Goal: Task Accomplishment & Management: Manage account settings

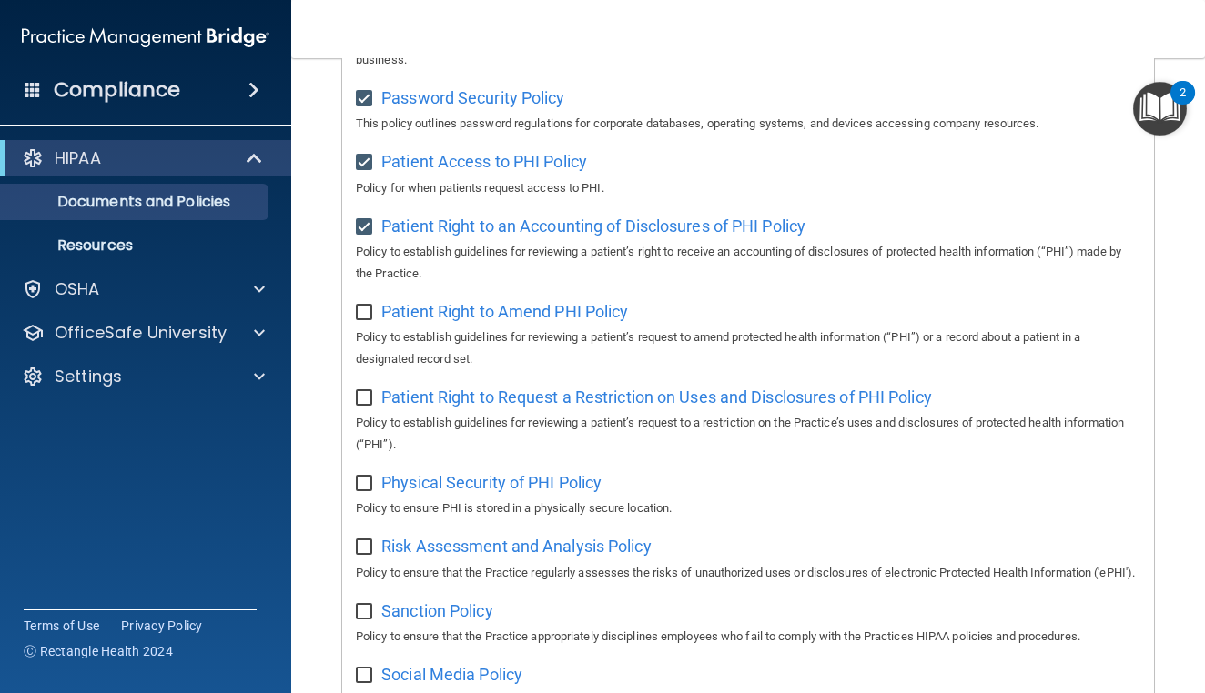
scroll to position [897, 0]
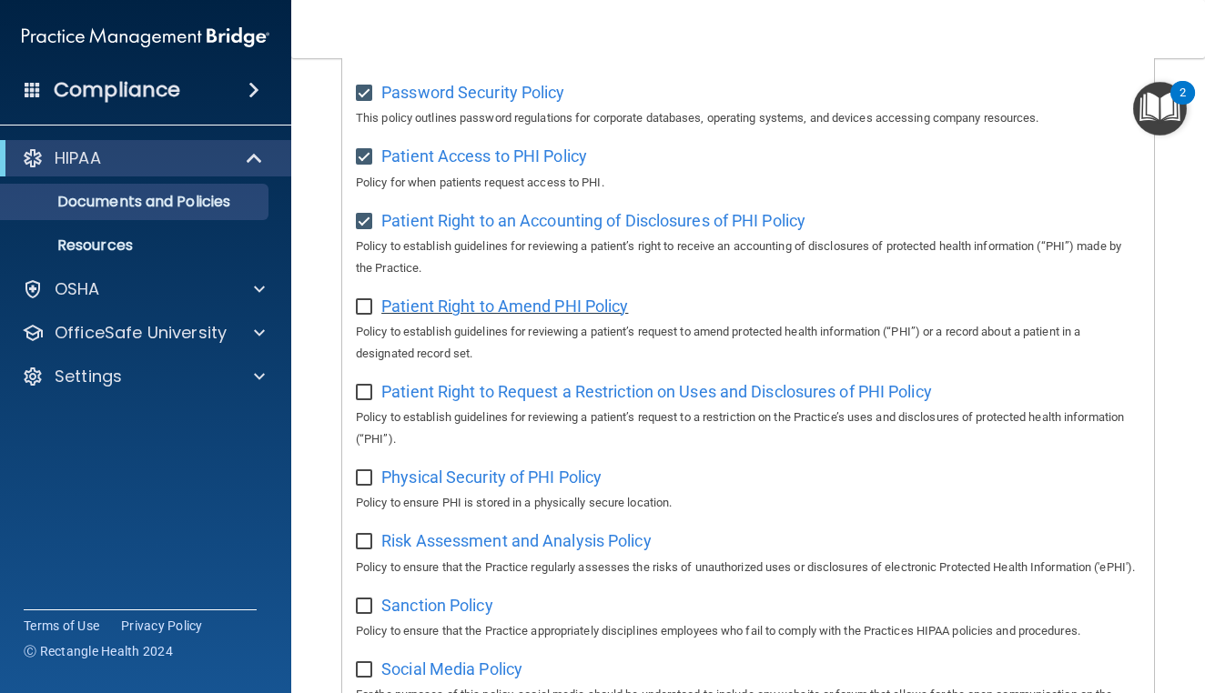
click at [434, 297] on span "Patient Right to Amend PHI Policy" at bounding box center [504, 306] width 247 height 19
click at [362, 300] on input "checkbox" at bounding box center [366, 307] width 21 height 15
checkbox input "true"
click at [417, 382] on span "Patient Right to Request a Restriction on Uses and Disclosures of PHI Policy" at bounding box center [656, 391] width 551 height 19
click at [368, 386] on input "checkbox" at bounding box center [366, 393] width 21 height 15
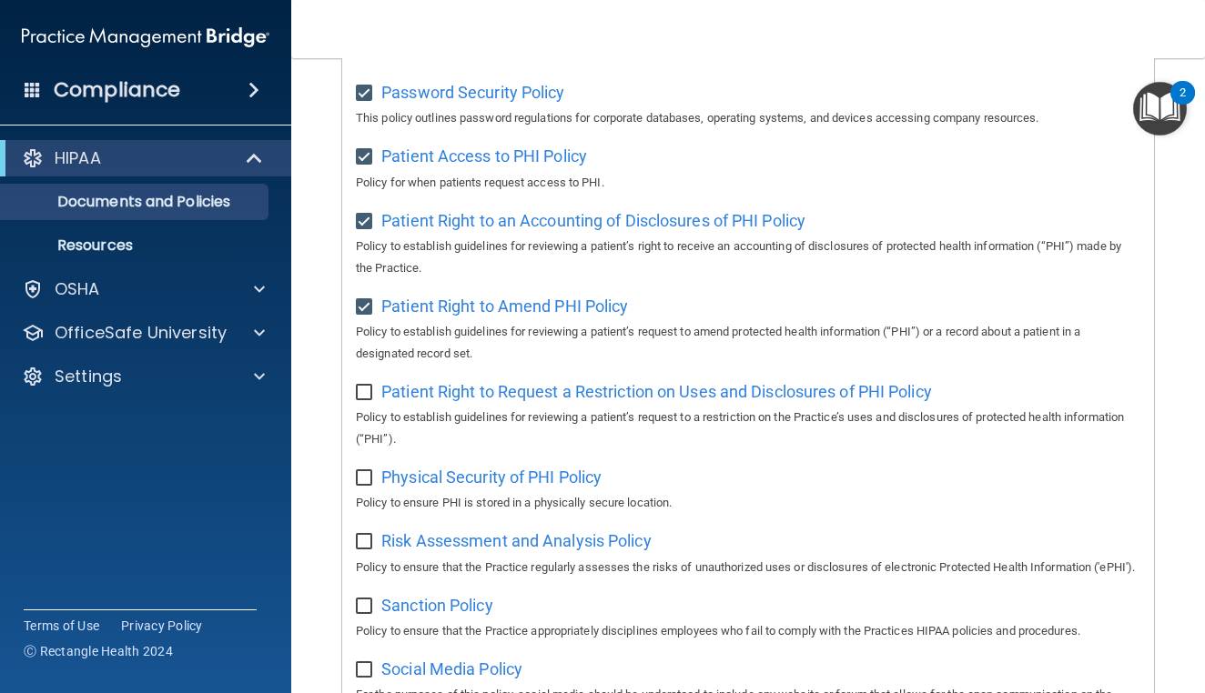
checkbox input "true"
click at [411, 468] on span "Physical Security of PHI Policy" at bounding box center [491, 477] width 220 height 19
click at [367, 471] on input "checkbox" at bounding box center [366, 478] width 21 height 15
checkbox input "true"
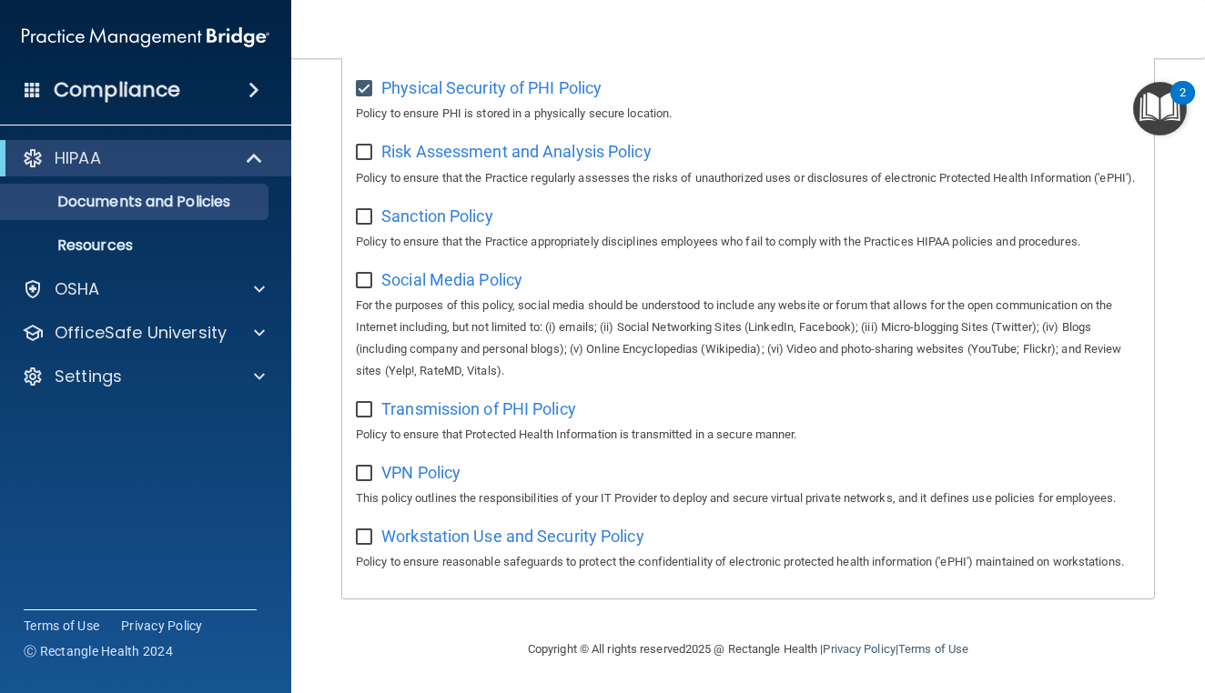
scroll to position [1295, 0]
click at [522, 142] on span "Risk Assessment and Analysis Policy" at bounding box center [516, 151] width 270 height 19
click at [366, 146] on input "checkbox" at bounding box center [366, 153] width 21 height 15
checkbox input "true"
click at [418, 207] on span "Sanction Policy" at bounding box center [437, 216] width 112 height 19
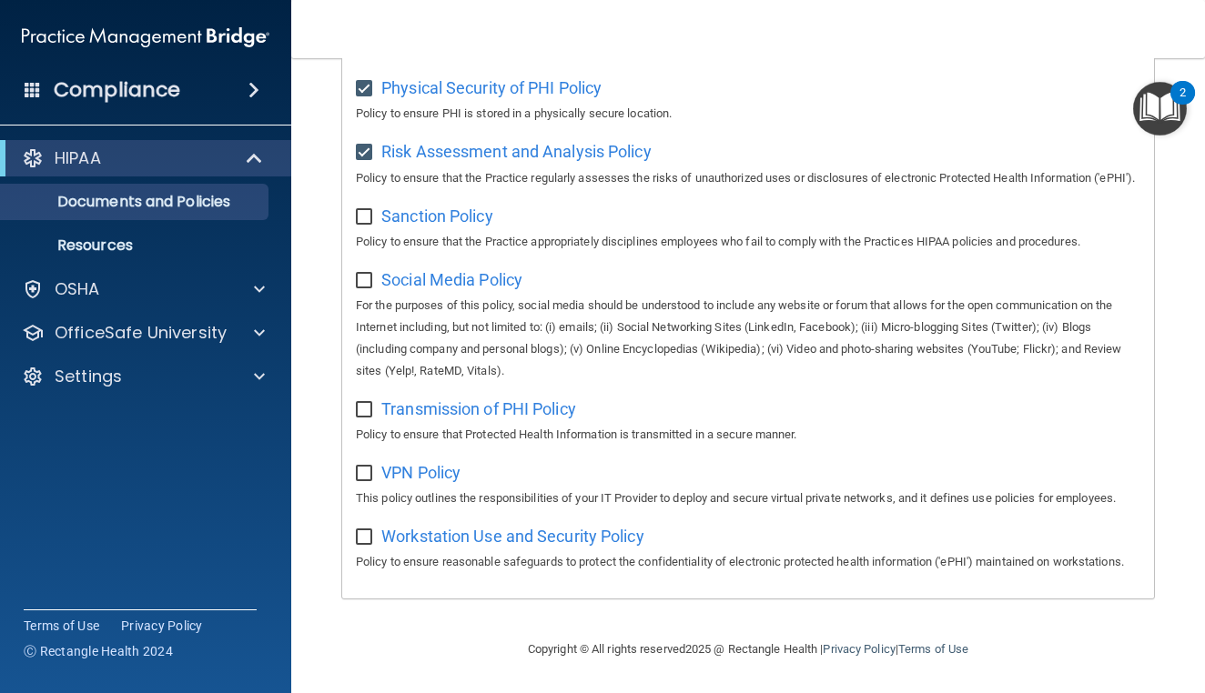
click at [362, 210] on input "checkbox" at bounding box center [366, 217] width 21 height 15
checkbox input "true"
click at [415, 270] on span "Social Media Policy" at bounding box center [451, 279] width 141 height 19
click at [363, 274] on input "checkbox" at bounding box center [366, 281] width 21 height 15
checkbox input "true"
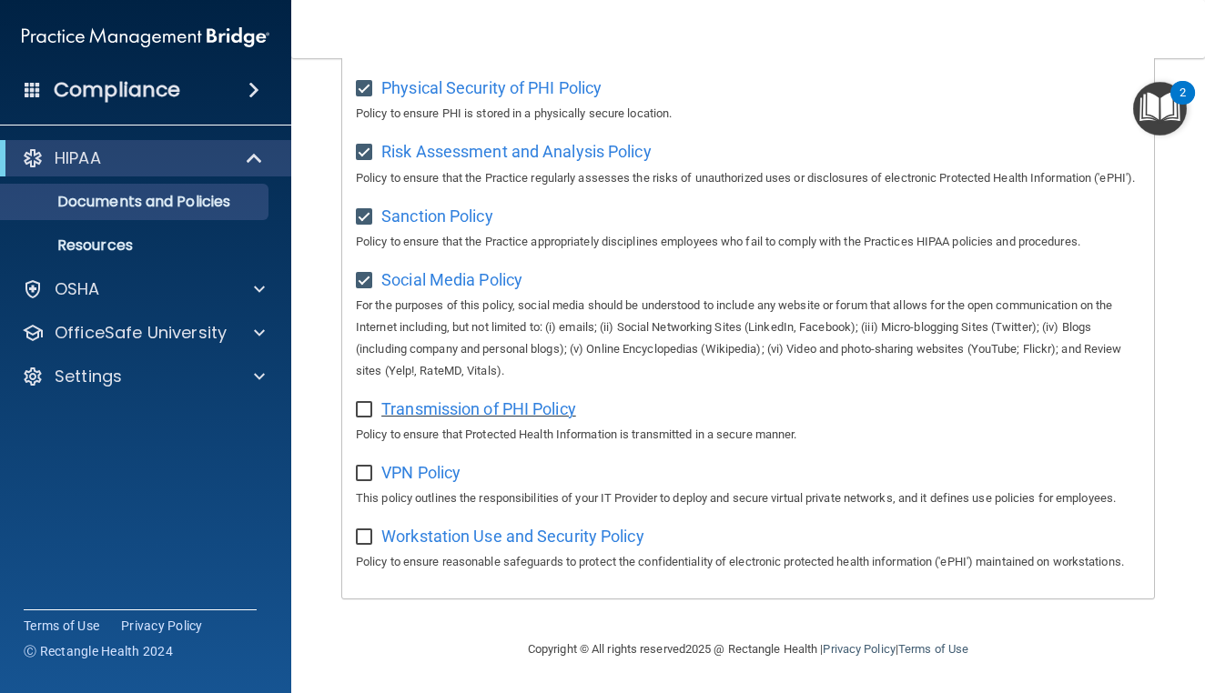
click at [418, 400] on span "Transmission of PHI Policy" at bounding box center [478, 409] width 195 height 19
click at [366, 403] on input "checkbox" at bounding box center [366, 410] width 21 height 15
checkbox input "true"
click at [401, 463] on span "VPN Policy" at bounding box center [420, 472] width 79 height 19
click at [369, 467] on input "checkbox" at bounding box center [366, 474] width 21 height 15
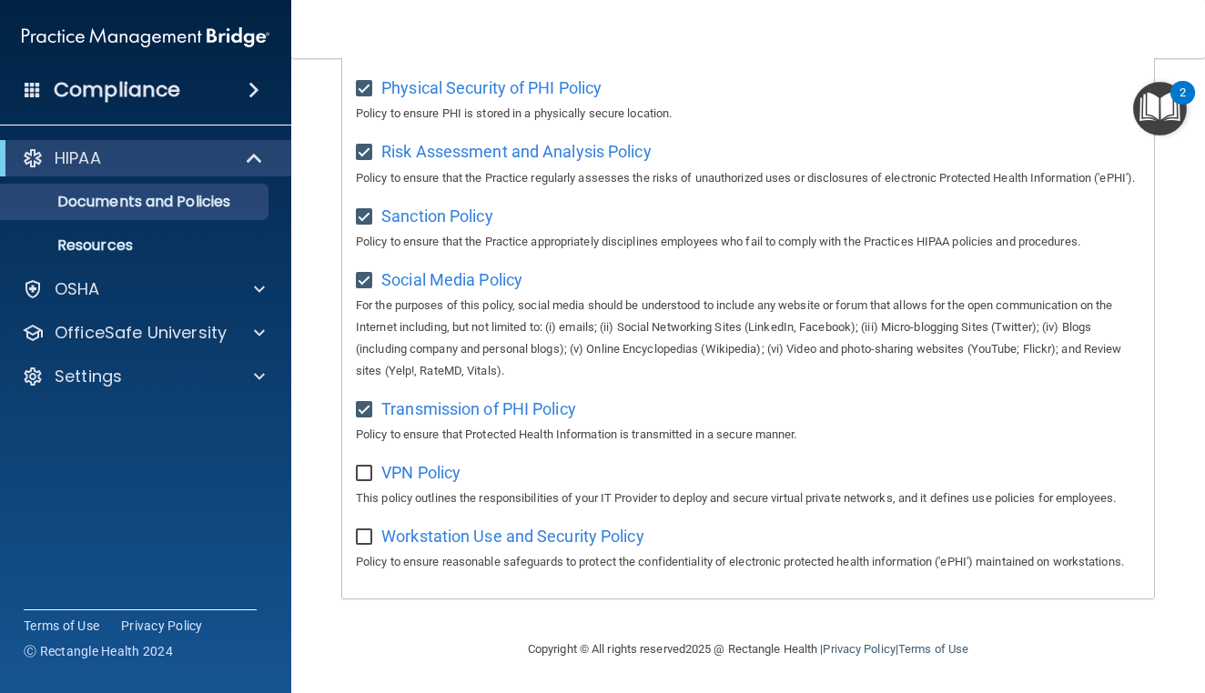
checkbox input "true"
click at [430, 527] on span "Workstation Use and Security Policy" at bounding box center [512, 536] width 263 height 19
click at [369, 531] on input "checkbox" at bounding box center [366, 538] width 21 height 15
checkbox input "true"
click at [169, 248] on p "Resources" at bounding box center [136, 246] width 248 height 18
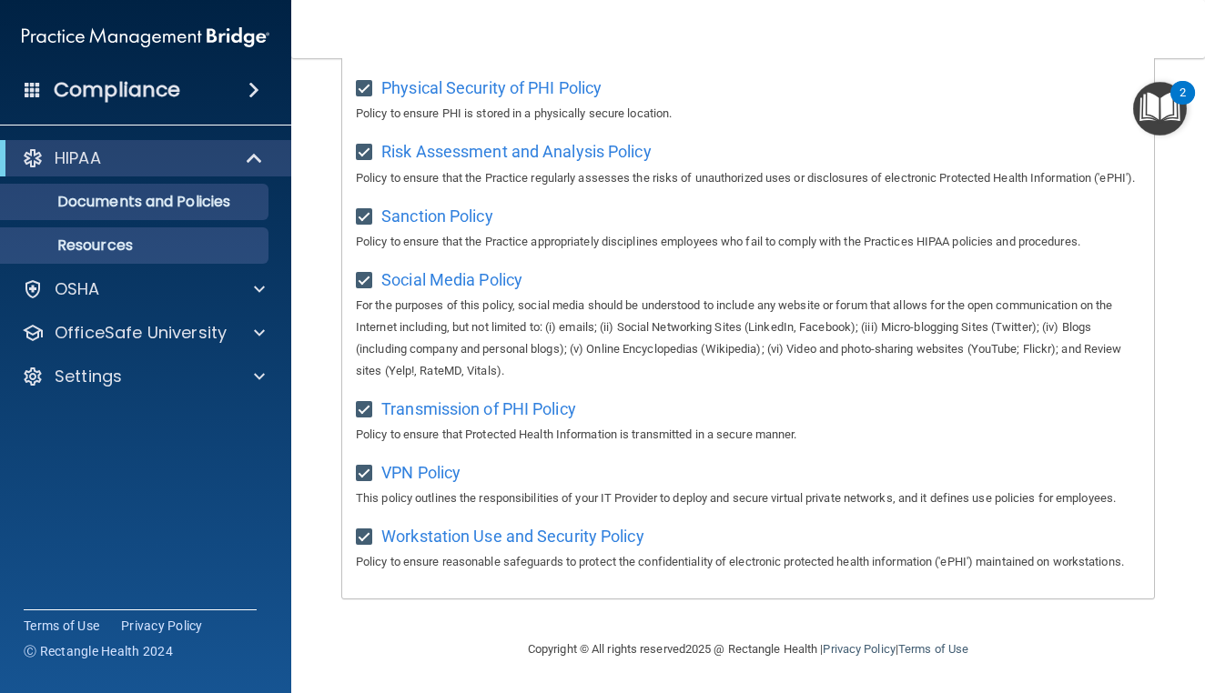
click at [97, 243] on p "Resources" at bounding box center [136, 246] width 248 height 18
